Goal: Task Accomplishment & Management: Use online tool/utility

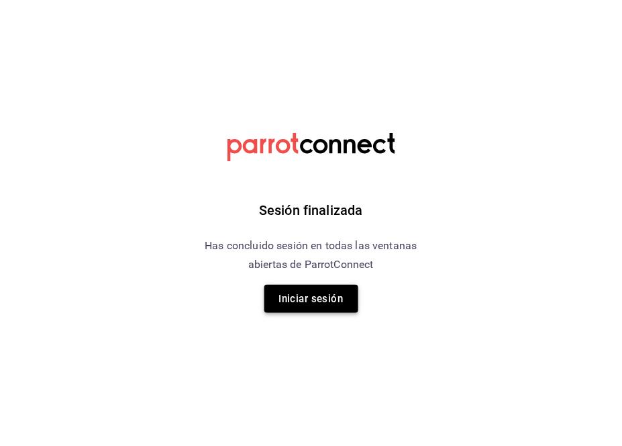
click at [299, 299] on button "Iniciar sesión" at bounding box center [312, 299] width 94 height 28
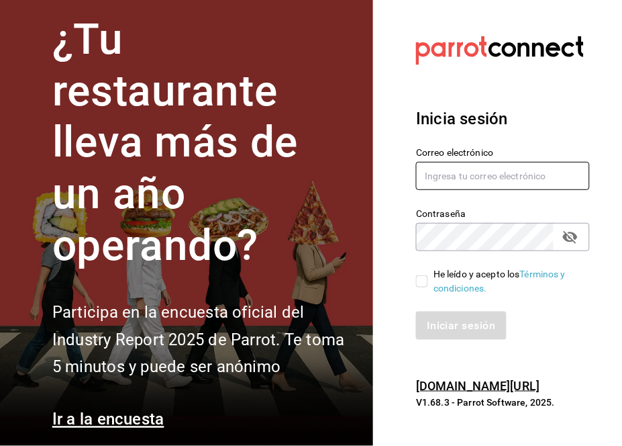
type input "mochomos.arcos@grupocosteno.com"
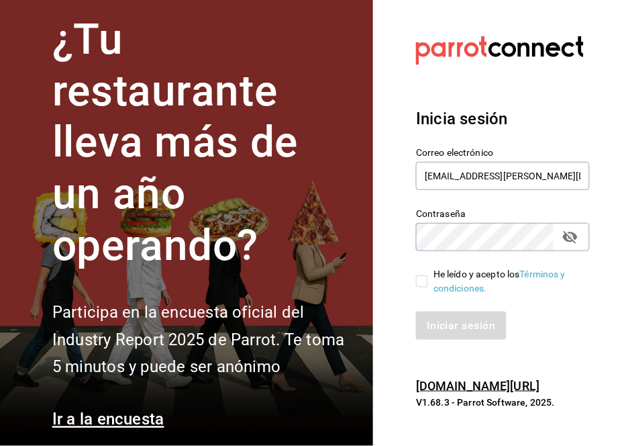
click at [422, 281] on input "He leído y acepto los Términos y condiciones." at bounding box center [422, 281] width 12 height 12
checkbox input "true"
click at [450, 321] on button "Iniciar sesión" at bounding box center [461, 326] width 91 height 28
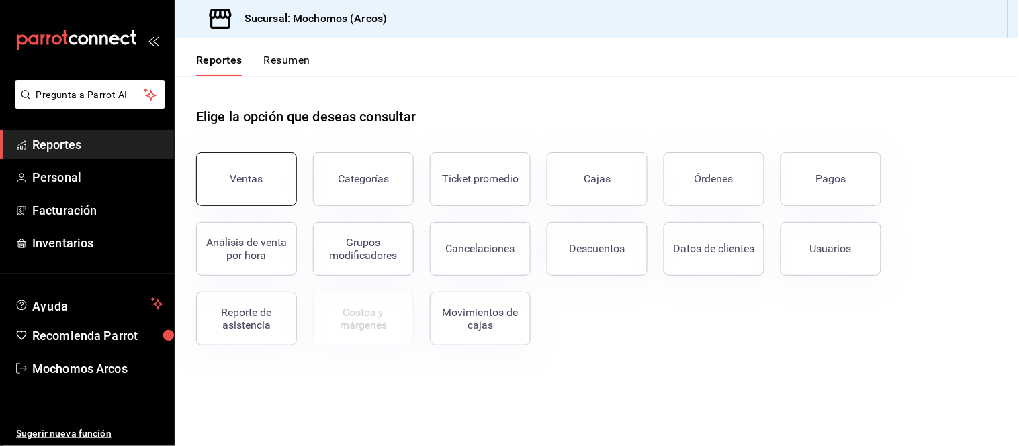
click at [256, 183] on div "Ventas" at bounding box center [246, 179] width 33 height 13
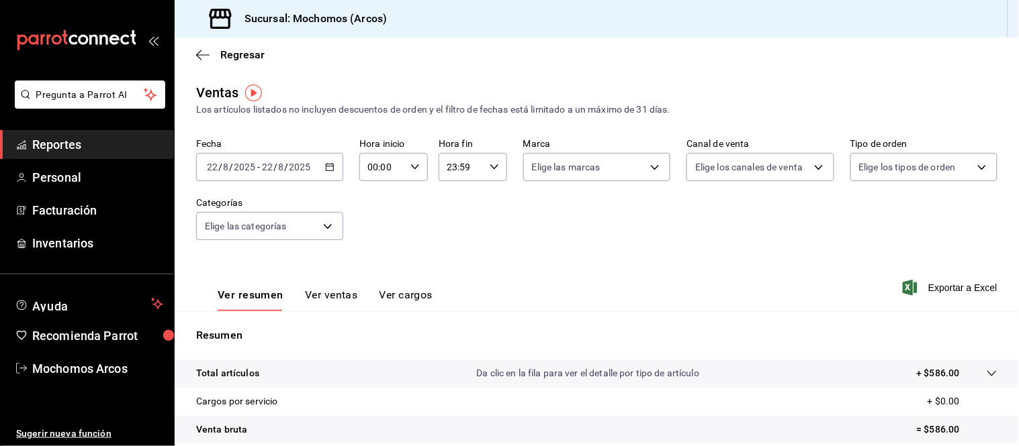
click at [250, 169] on input "2025" at bounding box center [244, 167] width 23 height 11
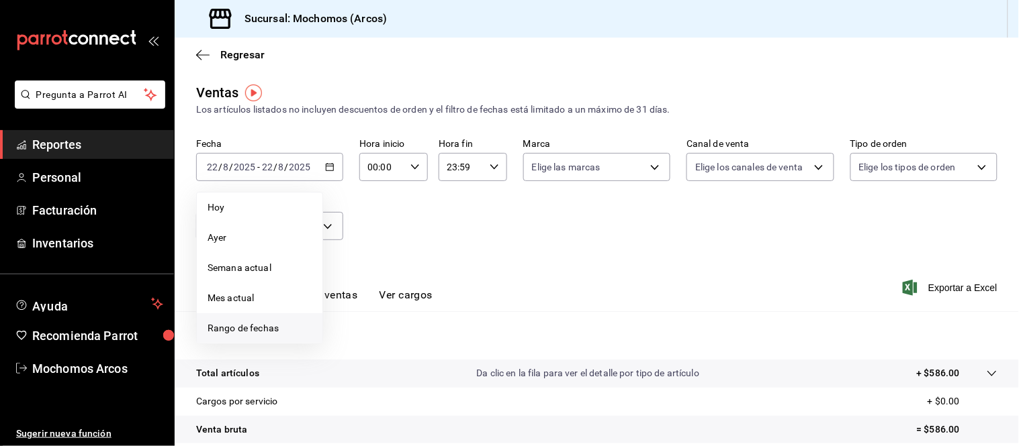
click at [240, 325] on span "Rango de fechas" at bounding box center [259, 329] width 104 height 14
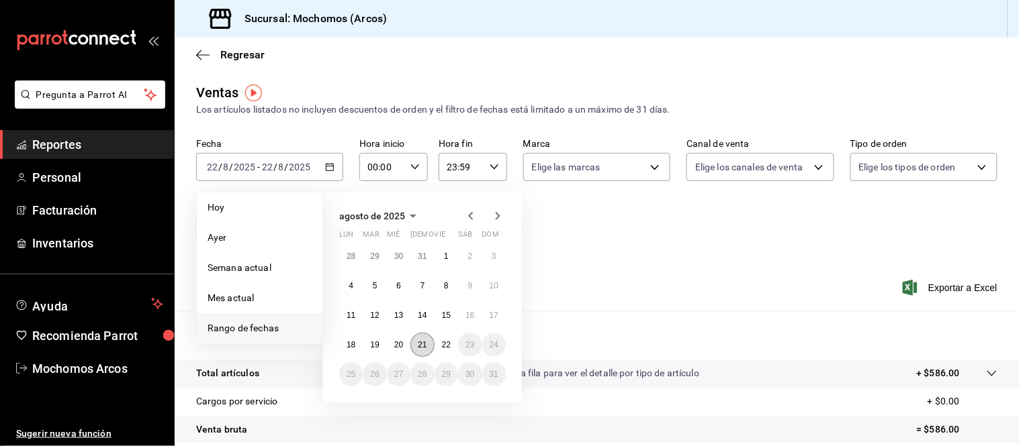
click at [419, 343] on abbr "21" at bounding box center [422, 344] width 9 height 9
click at [444, 342] on abbr "22" at bounding box center [446, 344] width 9 height 9
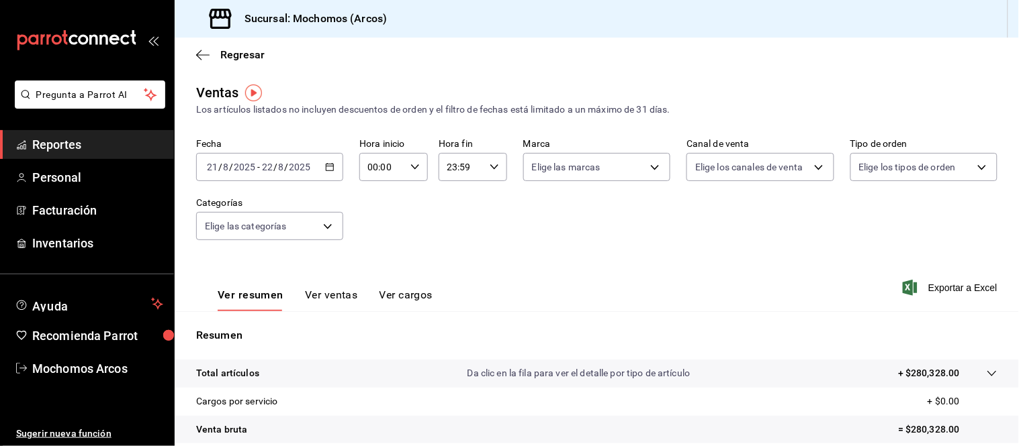
click at [383, 167] on input "00:00" at bounding box center [382, 167] width 46 height 27
click at [374, 210] on span "03" at bounding box center [374, 211] width 12 height 11
type input "03:00"
click at [452, 169] on div at bounding box center [509, 223] width 1019 height 446
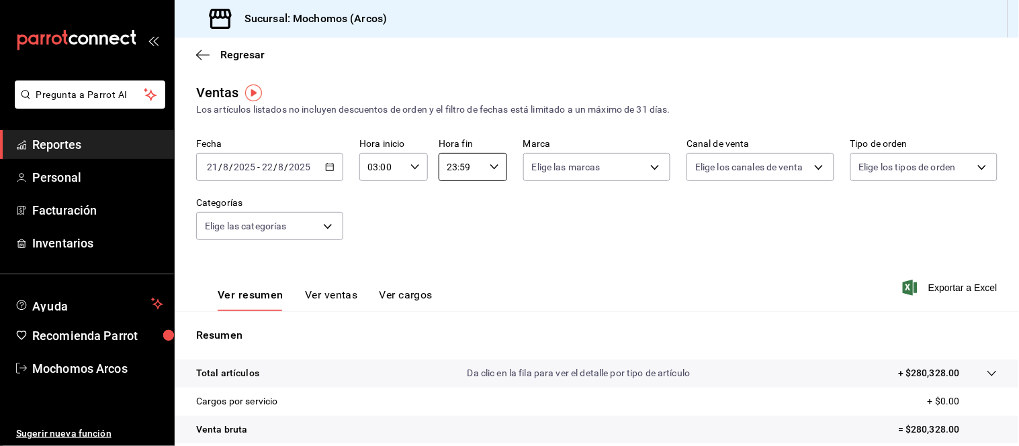
click at [452, 169] on input "23:59" at bounding box center [461, 167] width 46 height 27
click at [448, 242] on span "02" at bounding box center [452, 245] width 12 height 11
type input "02:59"
click at [901, 290] on div at bounding box center [509, 223] width 1019 height 446
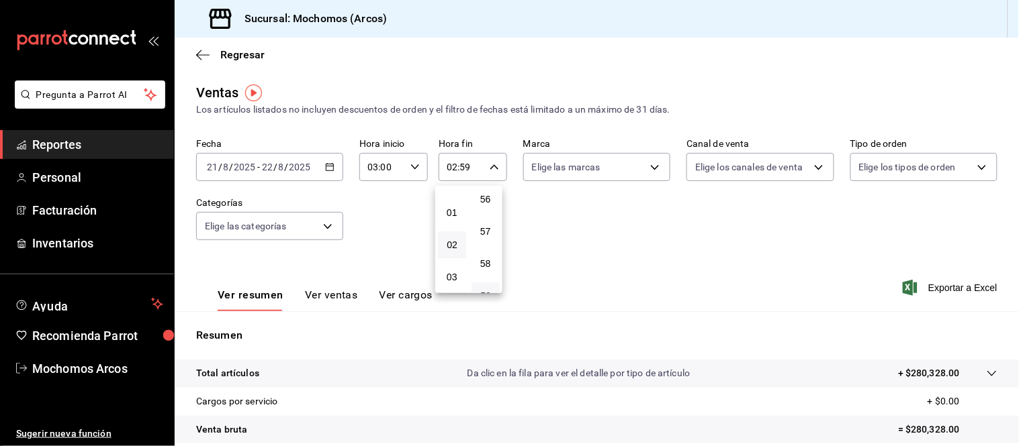
click at [901, 290] on div at bounding box center [509, 223] width 1019 height 446
click at [902, 289] on icon "button" at bounding box center [909, 288] width 15 height 16
click at [905, 289] on div "Exportar a Excel" at bounding box center [951, 288] width 92 height 16
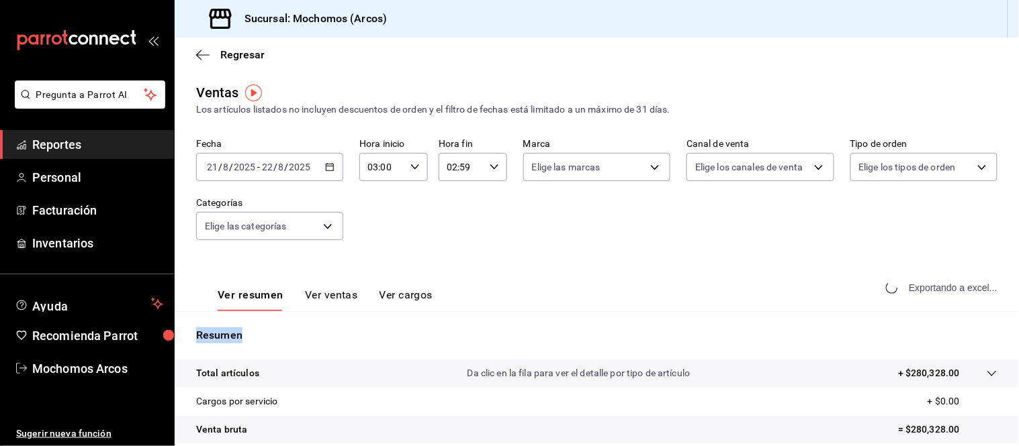
click at [893, 289] on div "Exportando a excel..." at bounding box center [942, 288] width 109 height 12
click at [291, 161] on div "2025-08-21 21 / 8 / 2025 - 2025-08-22 22 / 8 / 2025" at bounding box center [269, 167] width 147 height 28
click at [156, 145] on span "Reportes" at bounding box center [97, 145] width 131 height 18
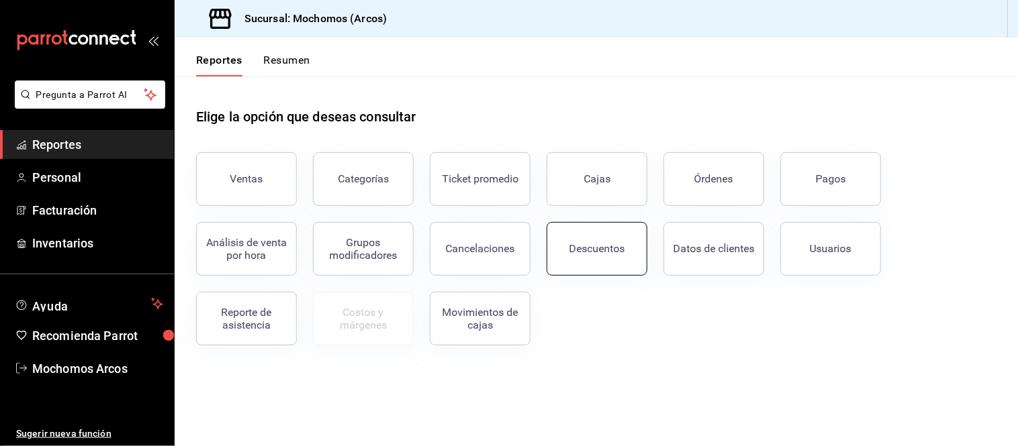
click at [600, 246] on div "Descuentos" at bounding box center [597, 248] width 56 height 13
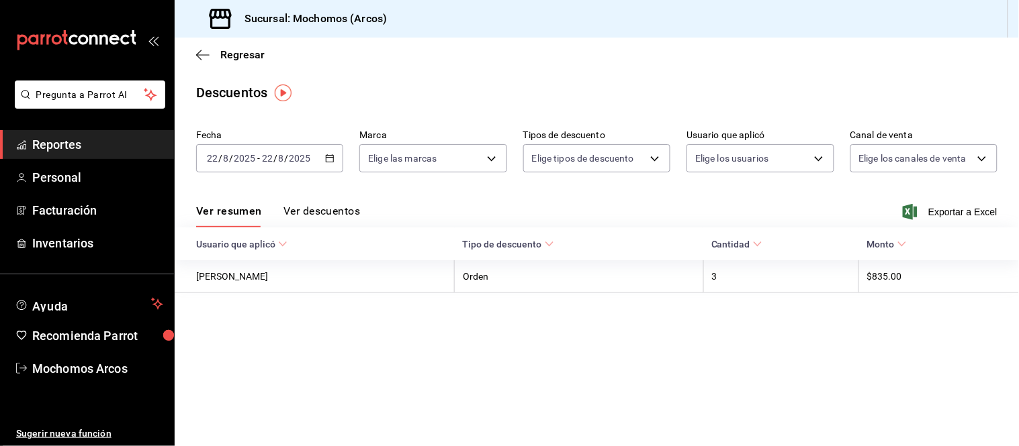
click at [211, 156] on input "22" at bounding box center [212, 158] width 12 height 11
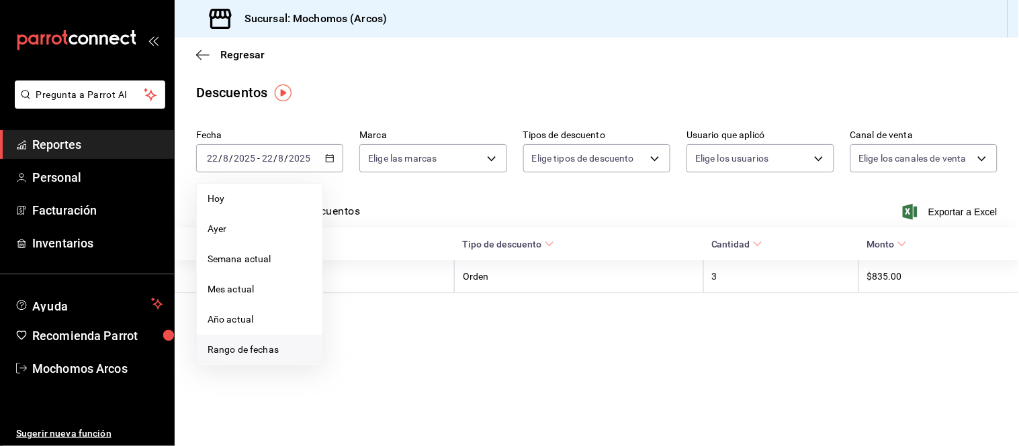
click at [244, 352] on span "Rango de fechas" at bounding box center [259, 350] width 104 height 14
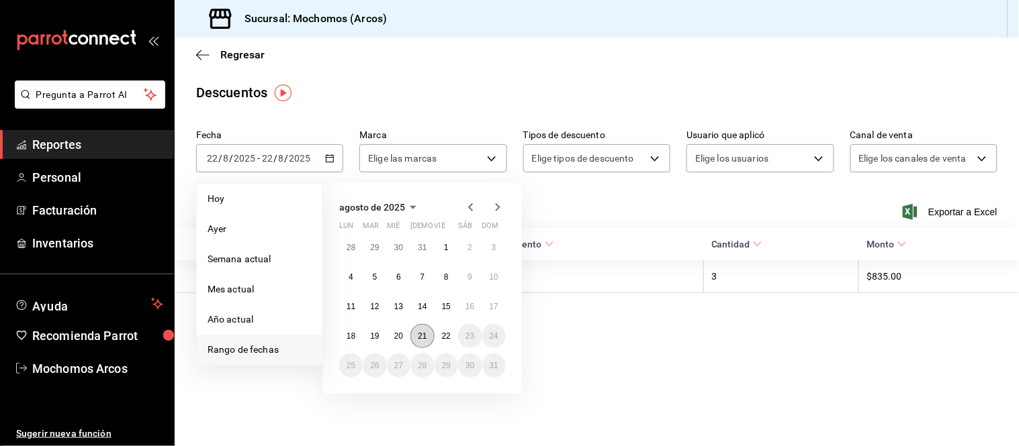
click at [424, 337] on abbr "21" at bounding box center [422, 336] width 9 height 9
click at [444, 337] on abbr "22" at bounding box center [446, 336] width 9 height 9
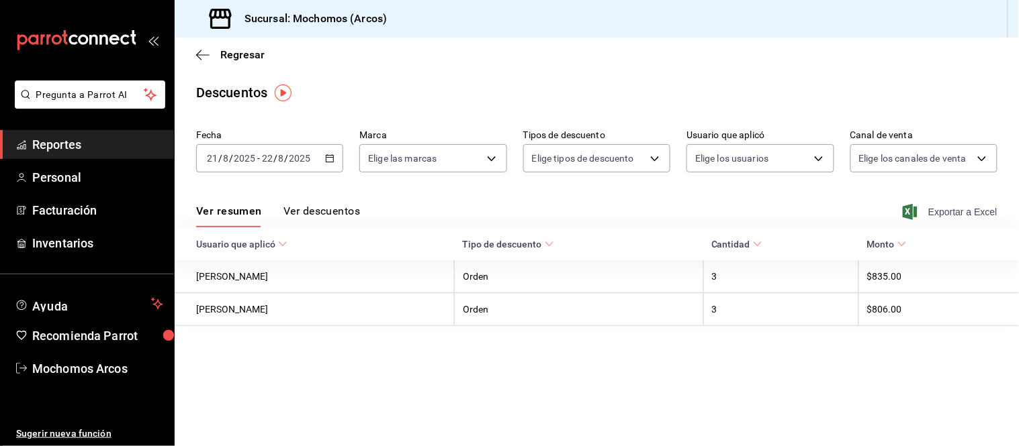
click at [911, 215] on icon "button" at bounding box center [909, 212] width 15 height 16
click at [911, 215] on div "Exportar a Excel" at bounding box center [951, 212] width 92 height 16
click at [911, 215] on div "Exportando a excel..." at bounding box center [942, 212] width 109 height 12
click at [909, 208] on icon "button" at bounding box center [909, 212] width 15 height 16
click at [909, 208] on div "Exportar a Excel" at bounding box center [951, 212] width 92 height 16
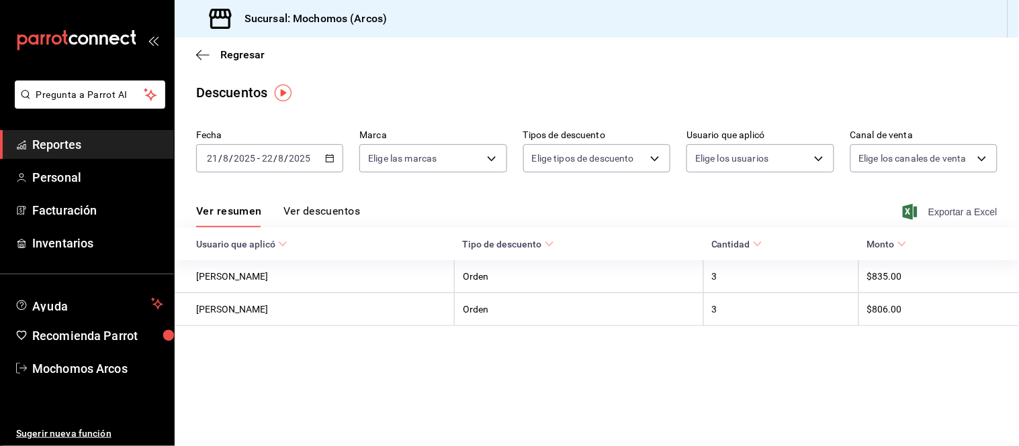
click at [911, 206] on icon "button" at bounding box center [909, 212] width 15 height 16
click at [911, 206] on div "Exportar a Excel" at bounding box center [951, 212] width 92 height 16
click at [911, 206] on div "Exportando a excel..." at bounding box center [942, 212] width 109 height 12
